Goal: Information Seeking & Learning: Learn about a topic

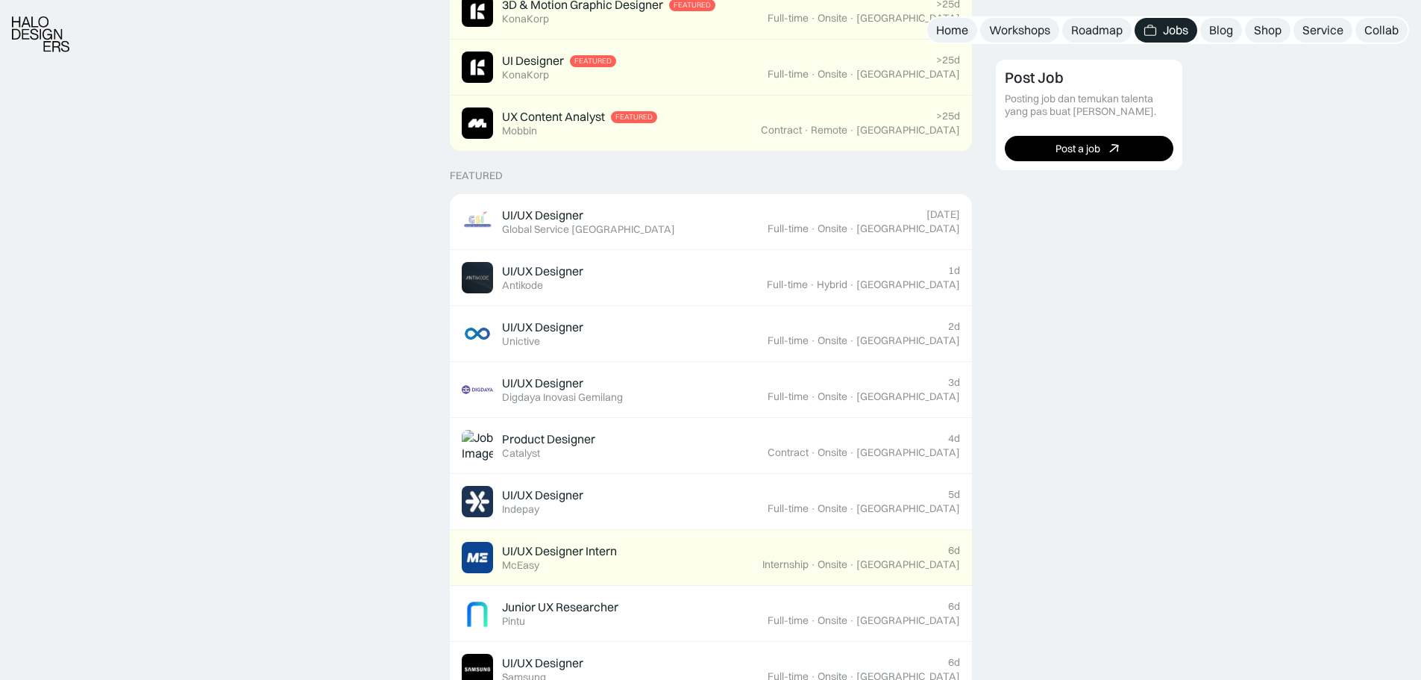
scroll to position [448, 0]
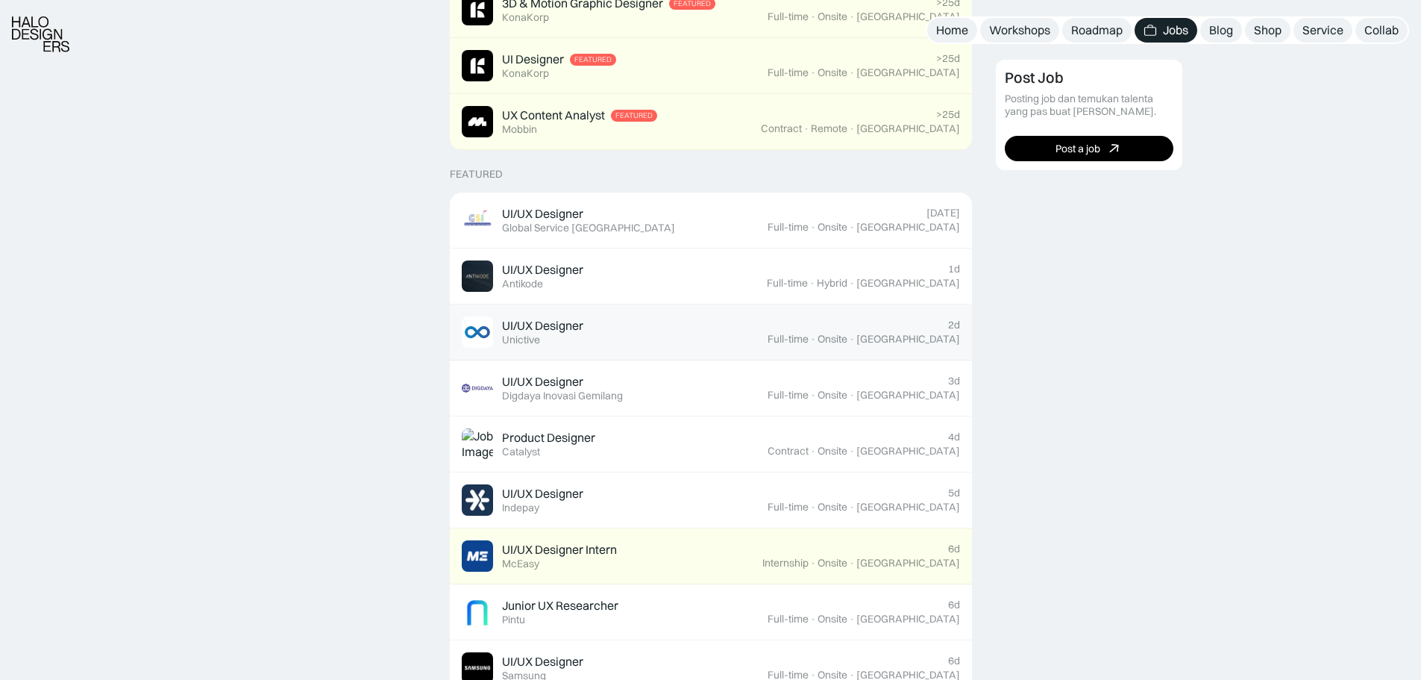
click at [731, 321] on div "UI/UX Designer Featured Unictive" at bounding box center [615, 331] width 306 height 31
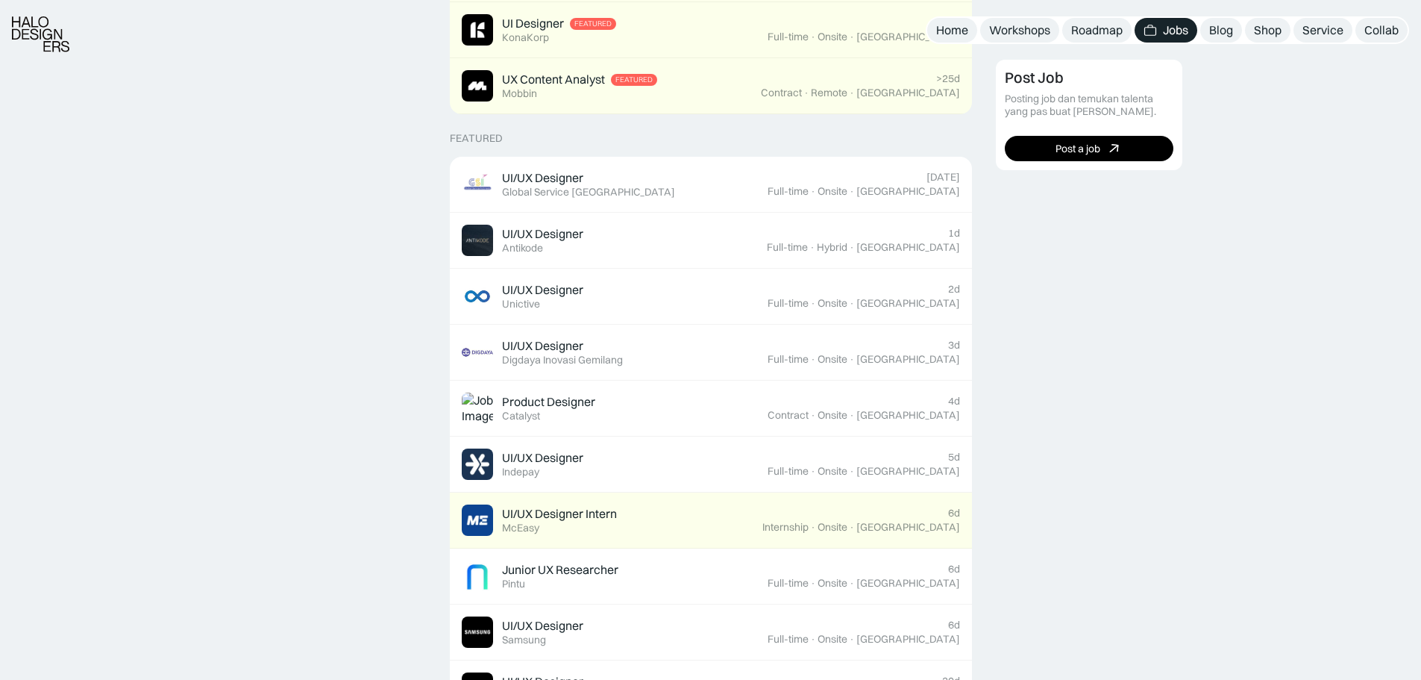
scroll to position [597, 0]
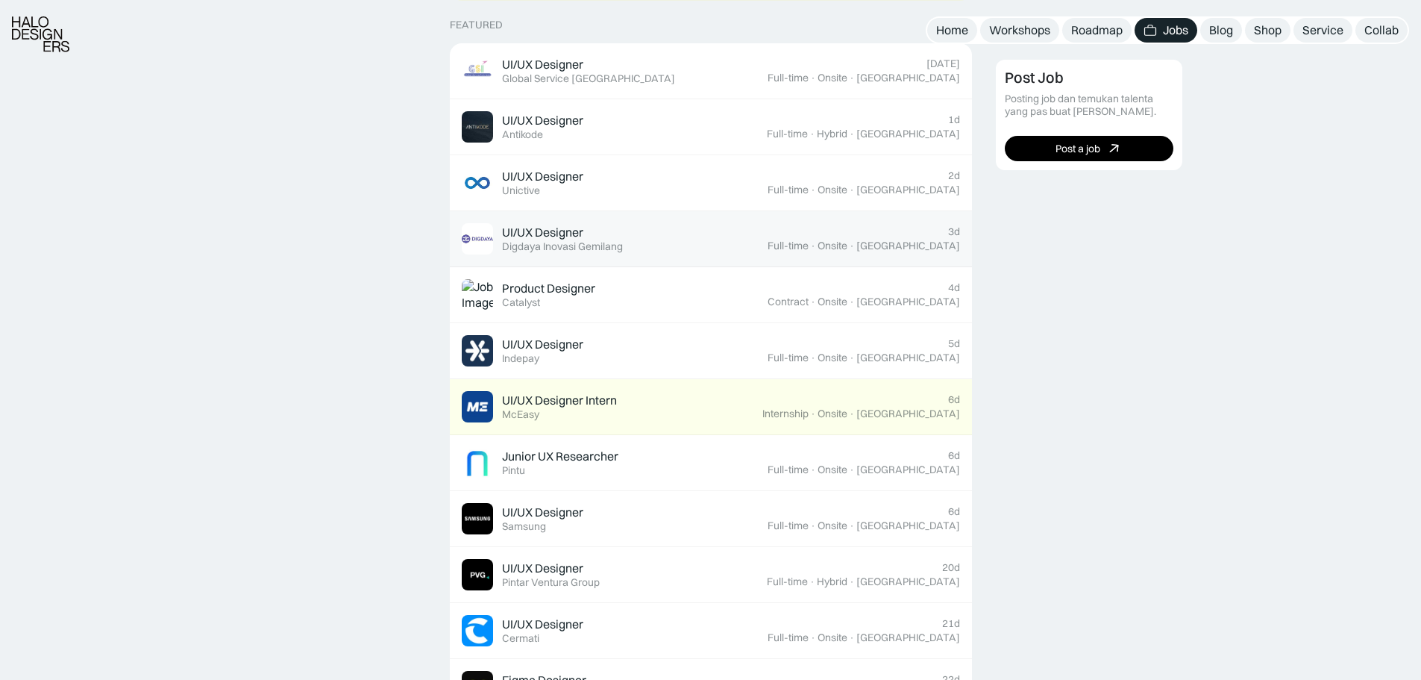
click at [768, 235] on div "UI/UX Designer Featured Digdaya Inovasi Gemilang" at bounding box center [615, 238] width 306 height 31
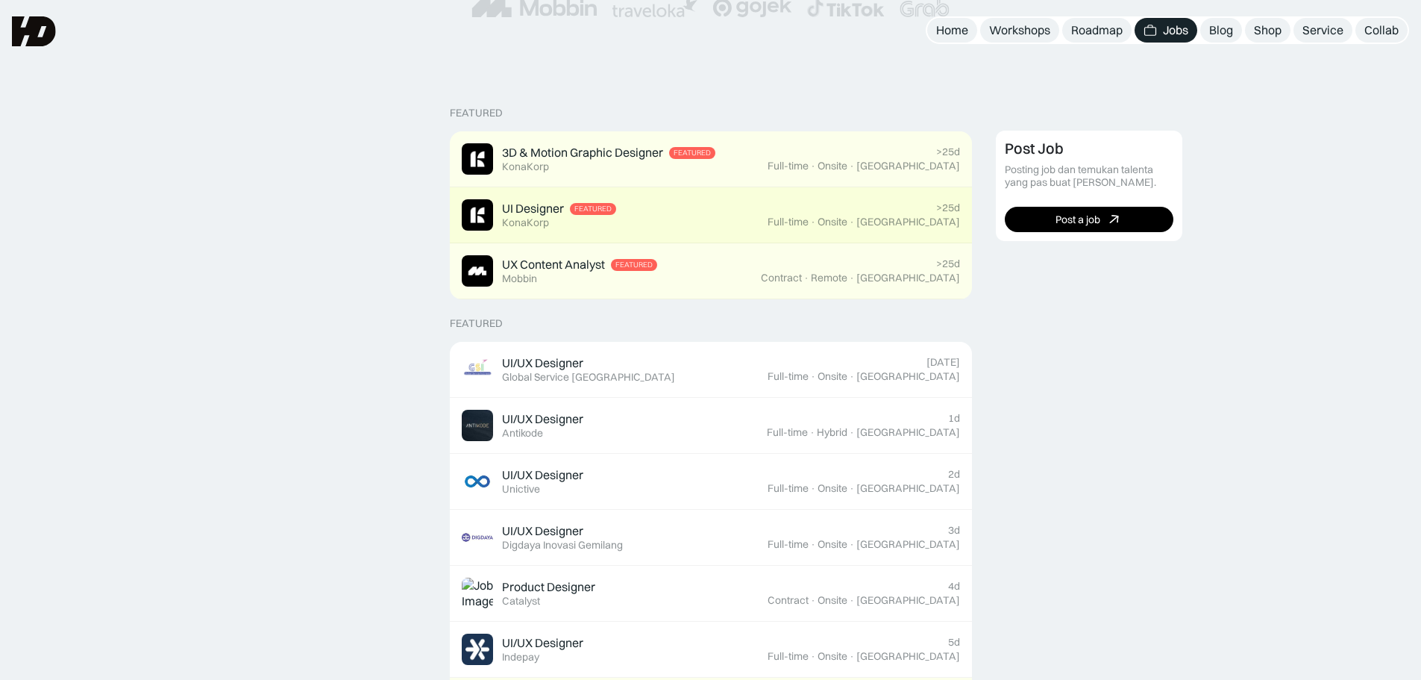
click at [727, 219] on div "UI Designer Featured KonaKorp" at bounding box center [615, 214] width 306 height 31
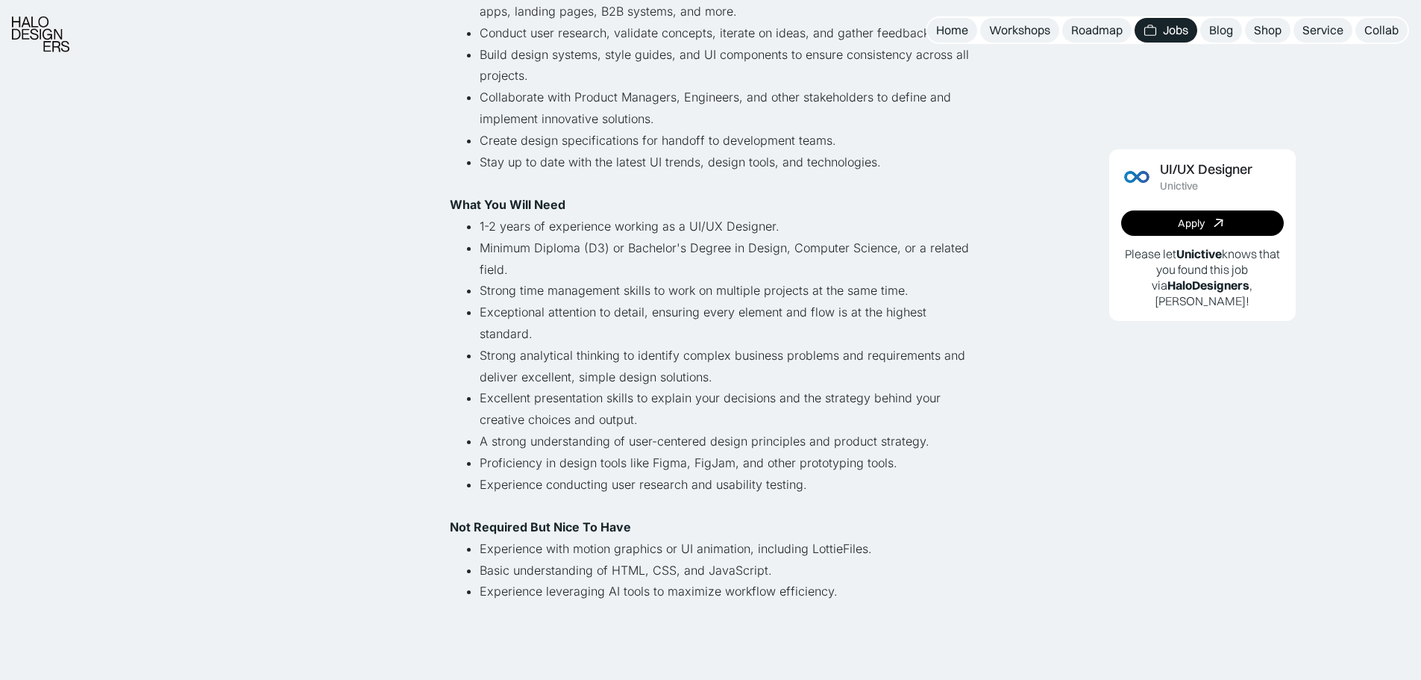
scroll to position [373, 0]
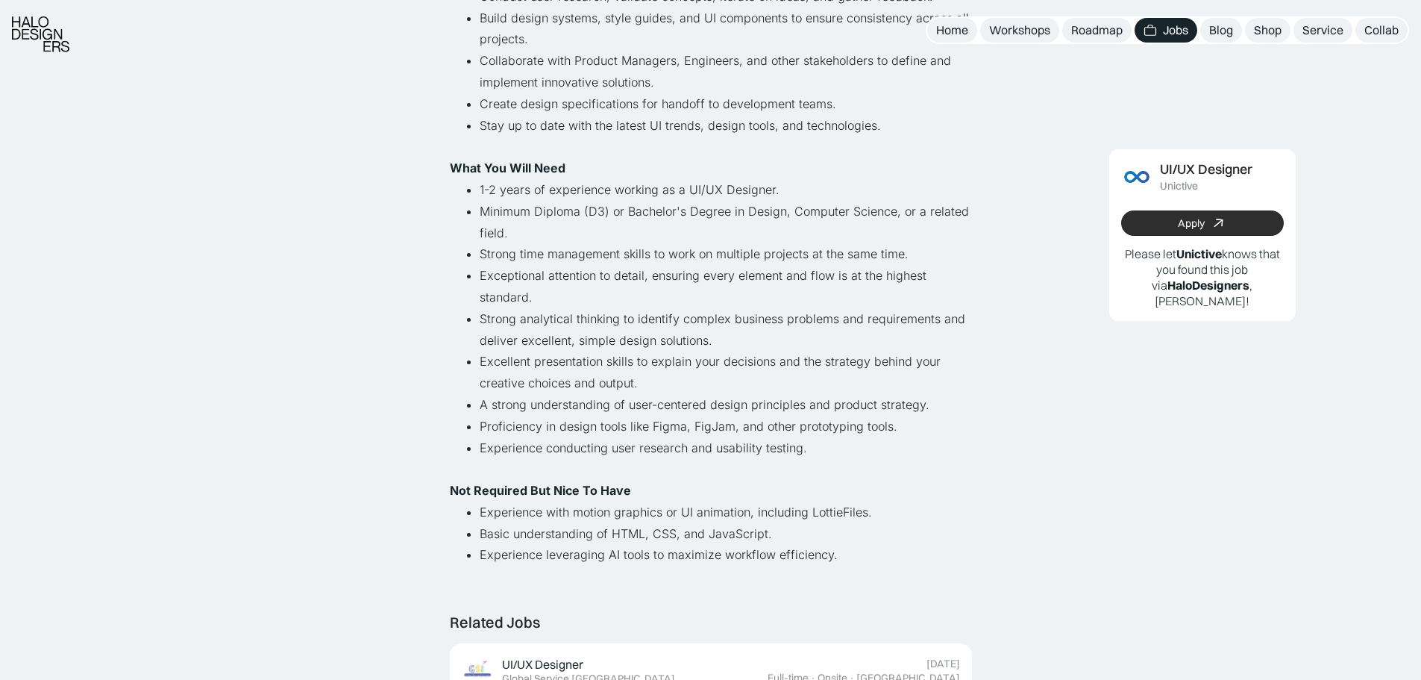
click at [1154, 229] on link "Apply" at bounding box center [1202, 222] width 163 height 25
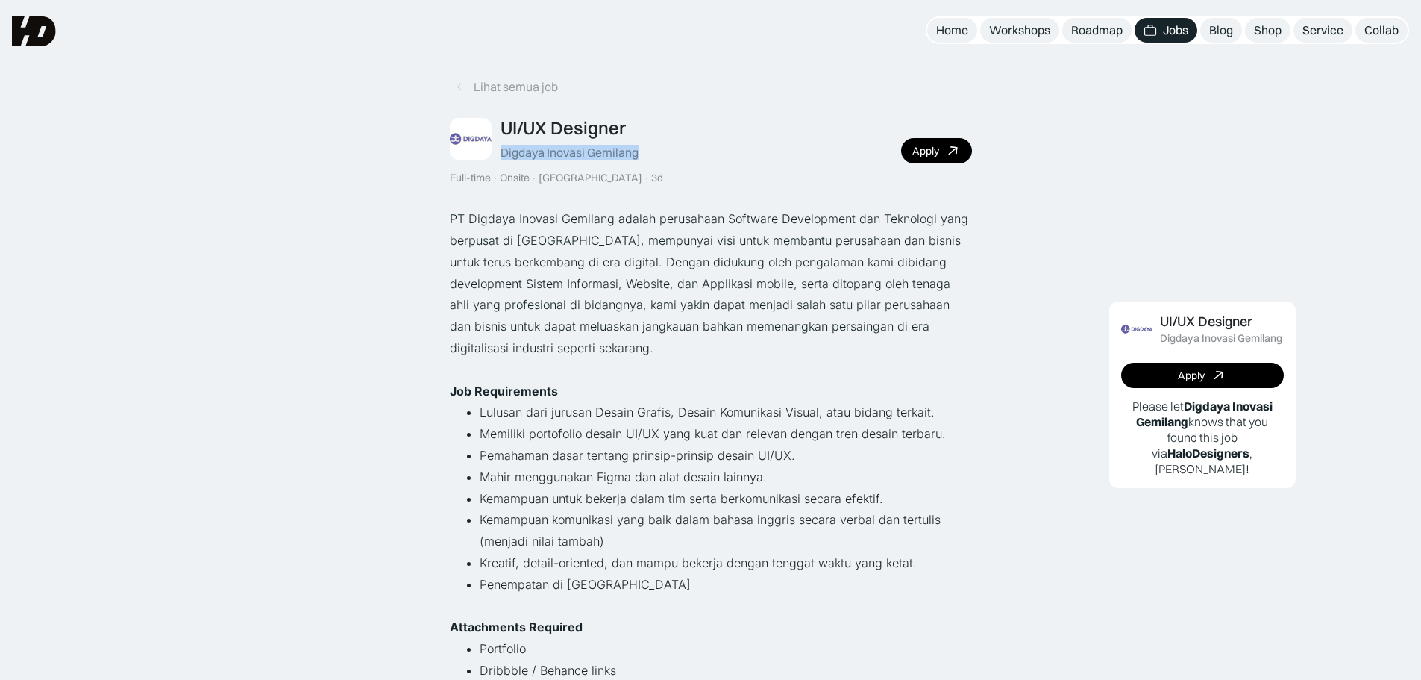
drag, startPoint x: 500, startPoint y: 153, endPoint x: 661, endPoint y: 154, distance: 161.1
click at [661, 154] on div "UI/UX Designer Digdaya Inovasi Gemilang Full-time · Onsite · Yogyakarta · 3d Ap…" at bounding box center [711, 150] width 522 height 67
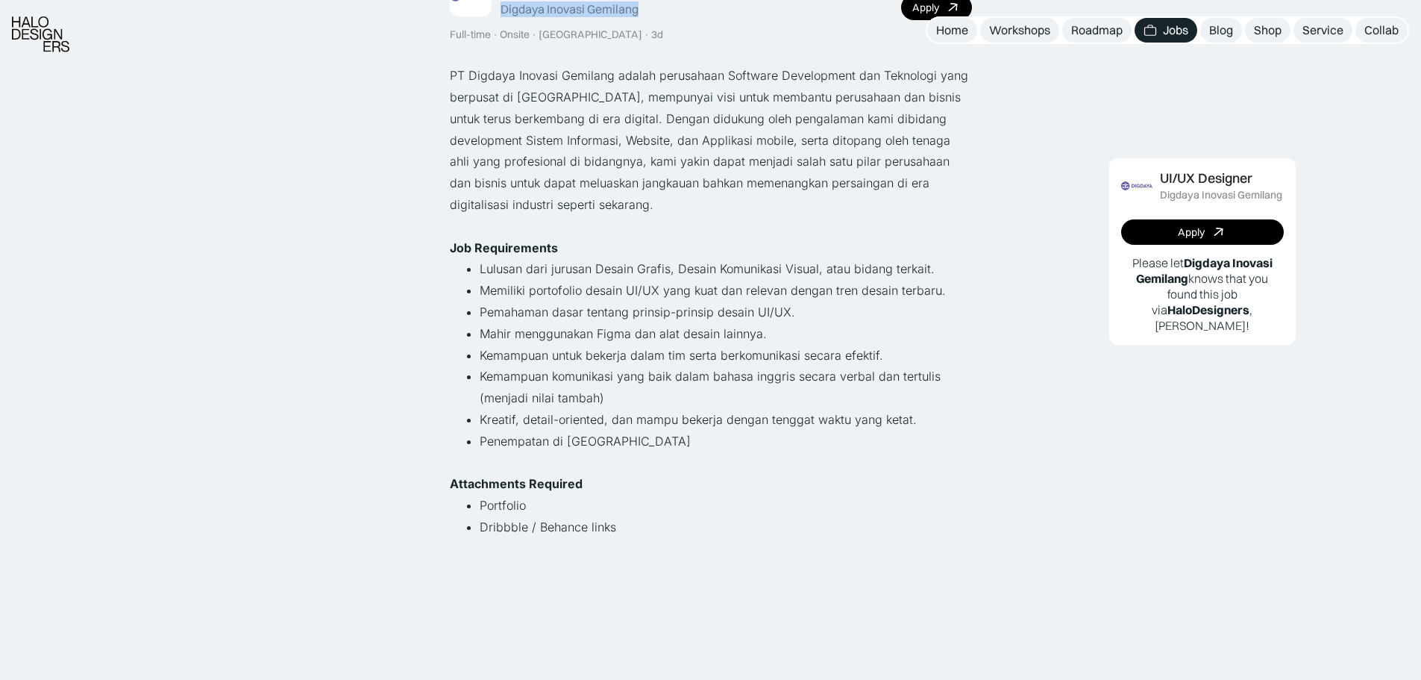
scroll to position [224, 0]
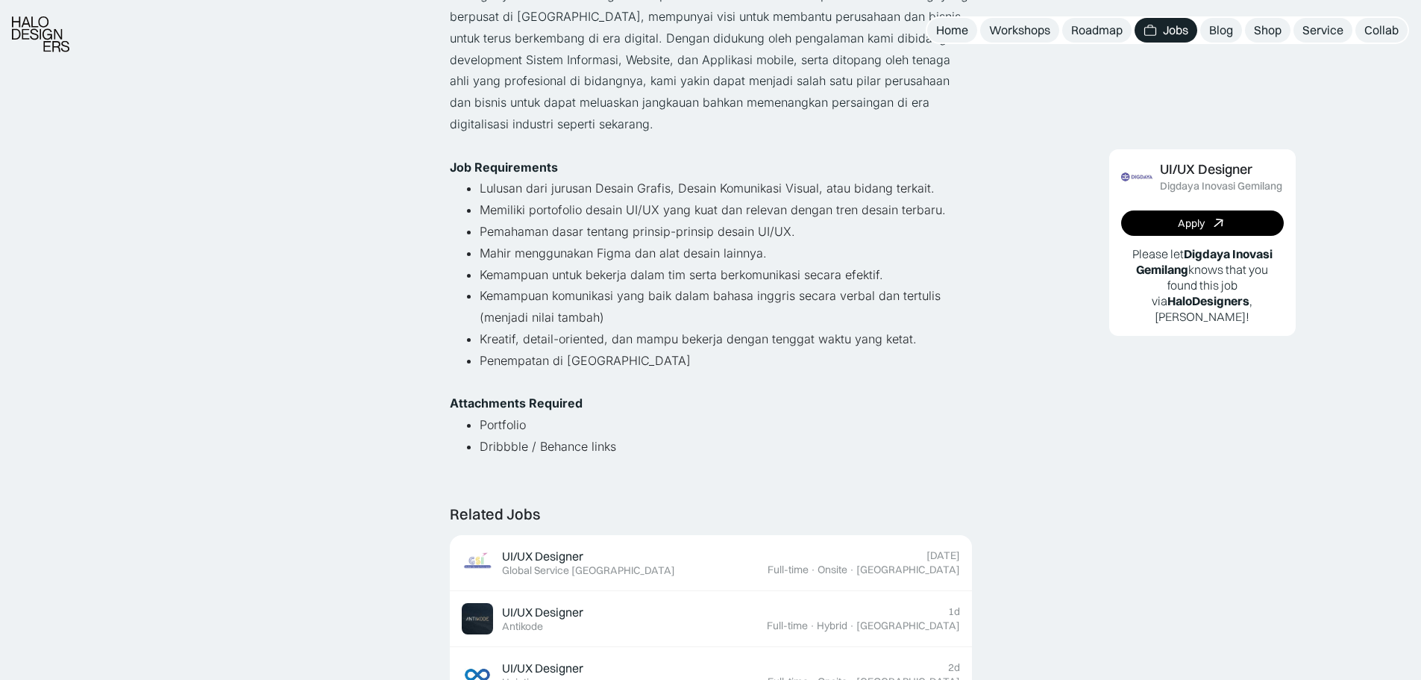
drag, startPoint x: 665, startPoint y: 318, endPoint x: 290, endPoint y: 228, distance: 385.0
click at [290, 228] on div "Lihat semua job UI/UX Designer Digdaya Inovasi Gemilang Full-time · Onsite · Yo…" at bounding box center [710, 677] width 1421 height 1802
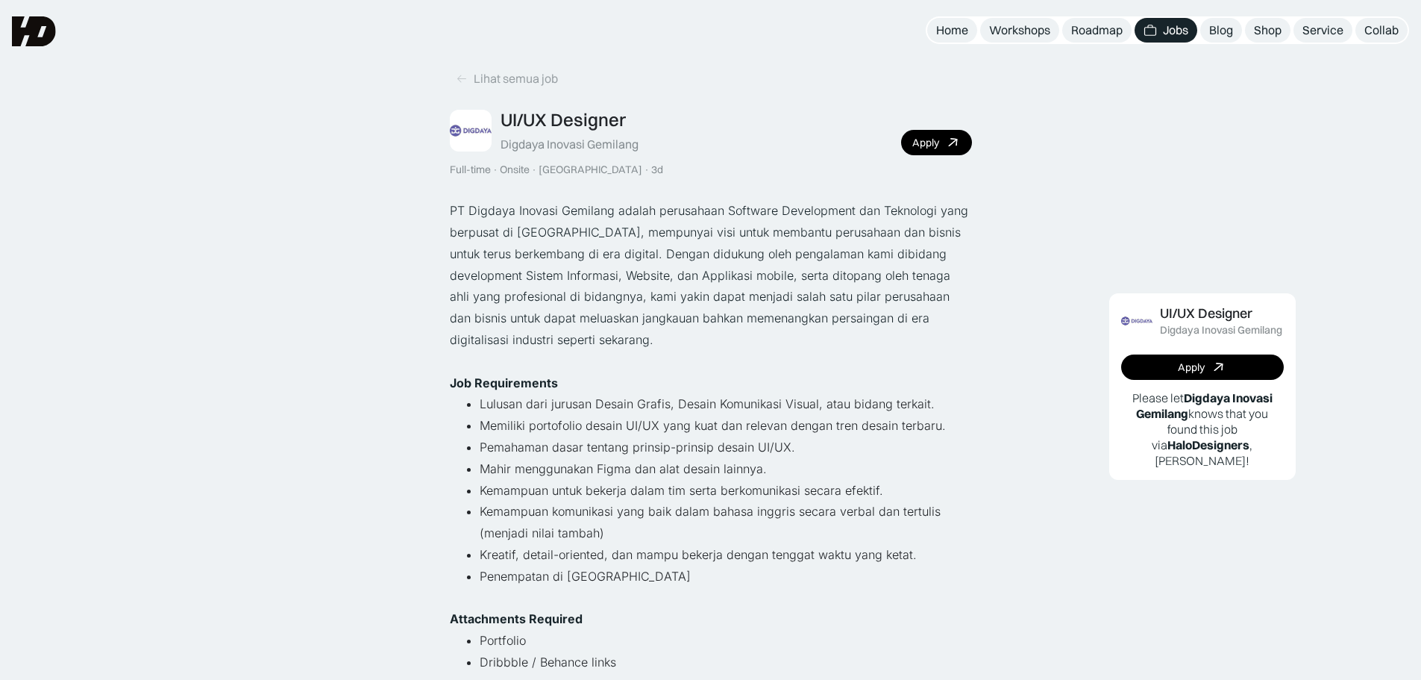
scroll to position [0, 0]
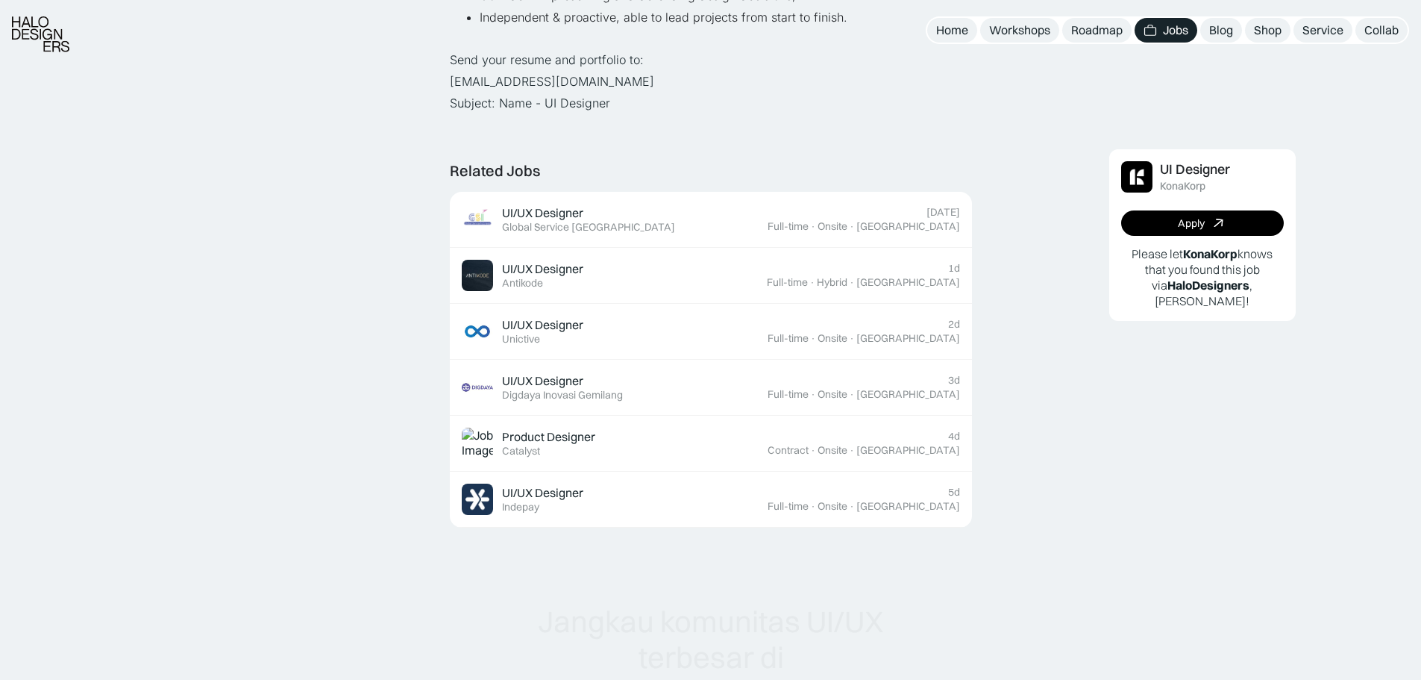
scroll to position [821, 0]
